Goal: Information Seeking & Learning: Learn about a topic

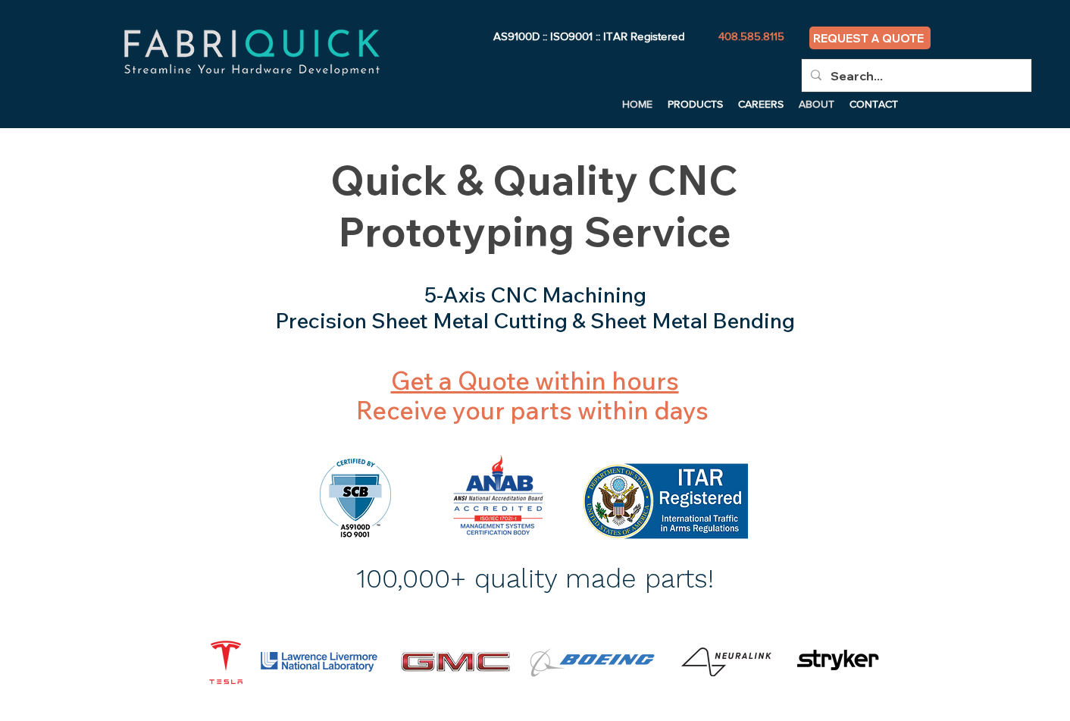
click at [827, 102] on p "ABOUT" at bounding box center [816, 103] width 51 height 23
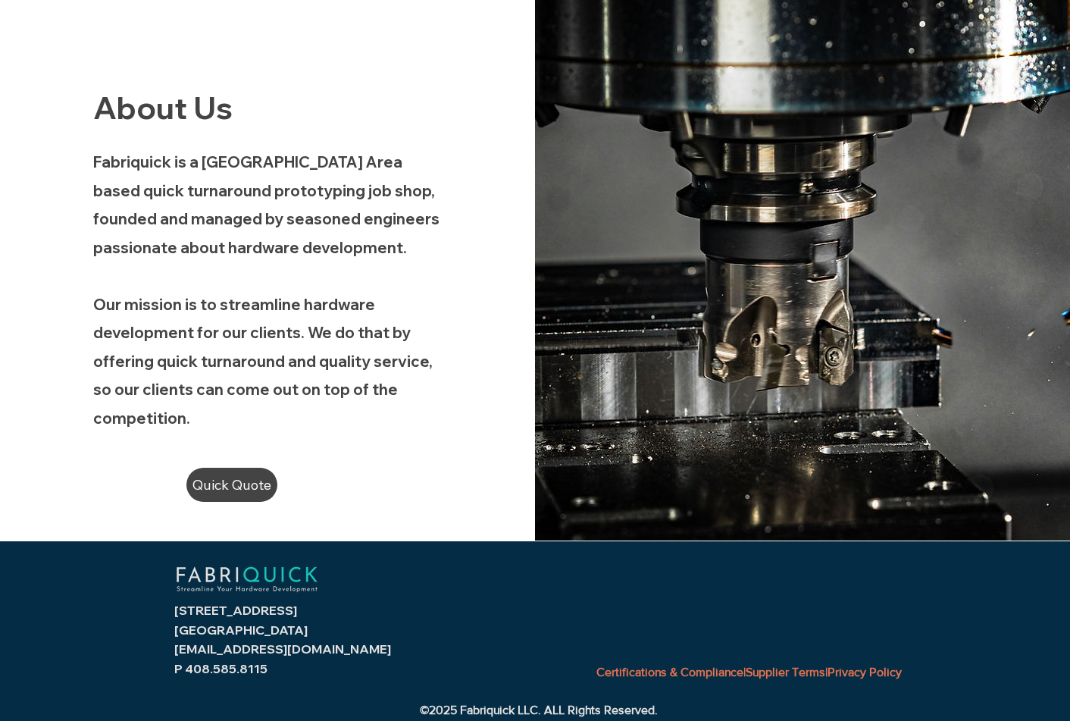
scroll to position [154, 0]
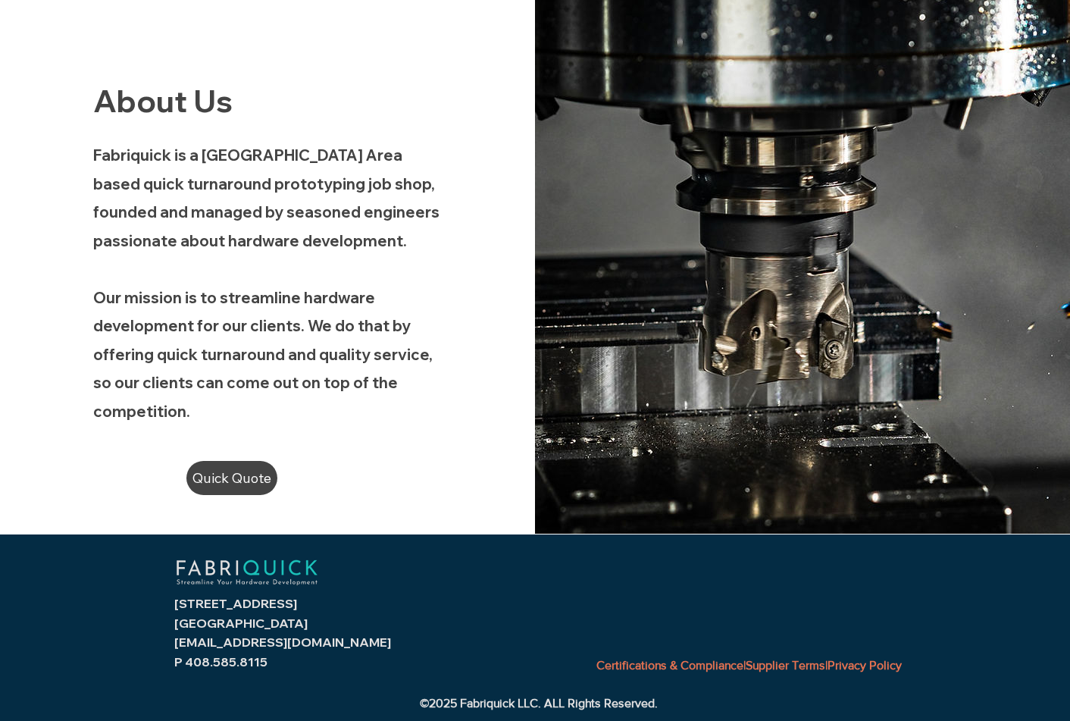
click at [638, 664] on link "Certifications & Compliance" at bounding box center [669, 664] width 147 height 13
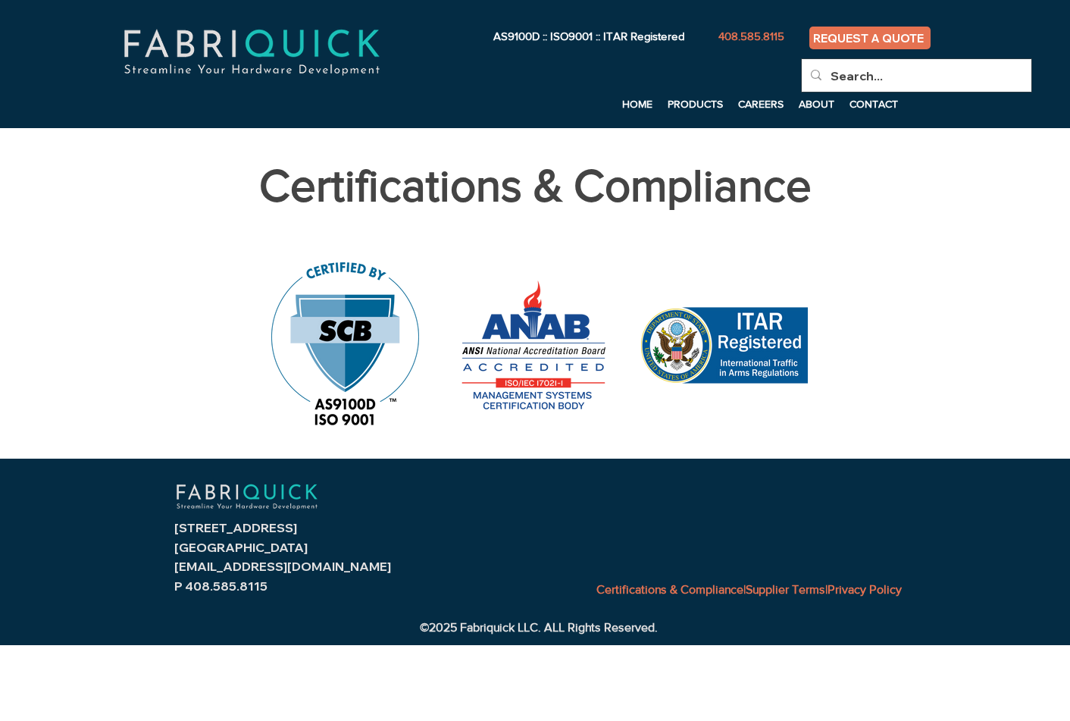
click at [352, 332] on div "main content" at bounding box center [345, 345] width 148 height 167
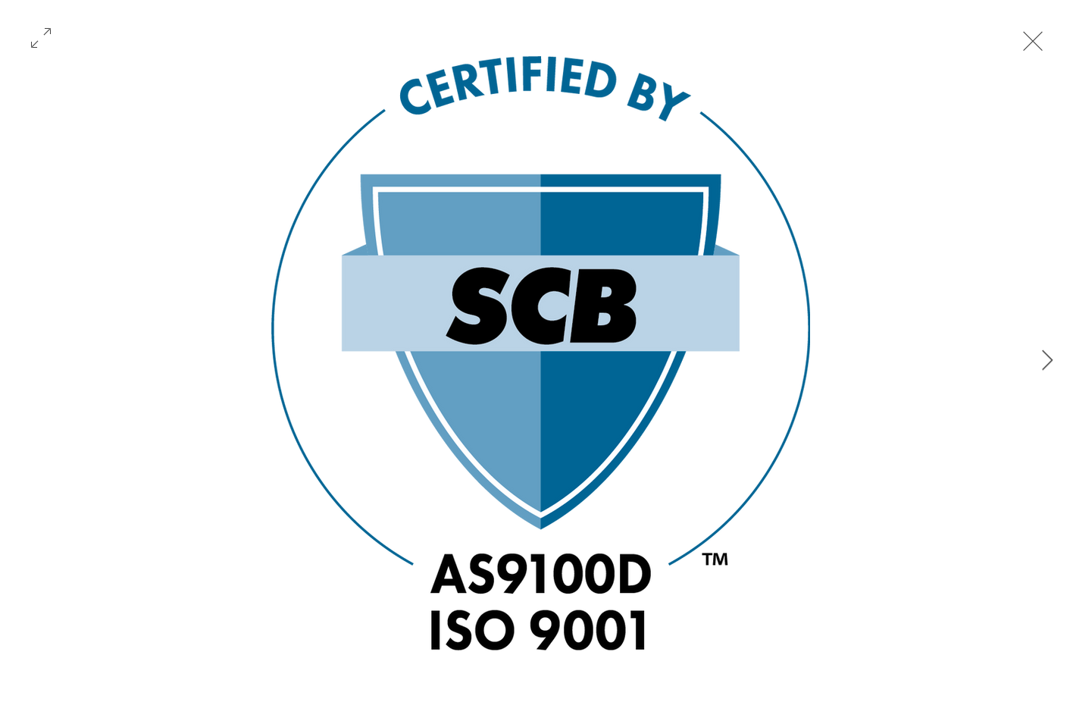
click at [1031, 36] on button "Exit expand mode" at bounding box center [1032, 39] width 29 height 33
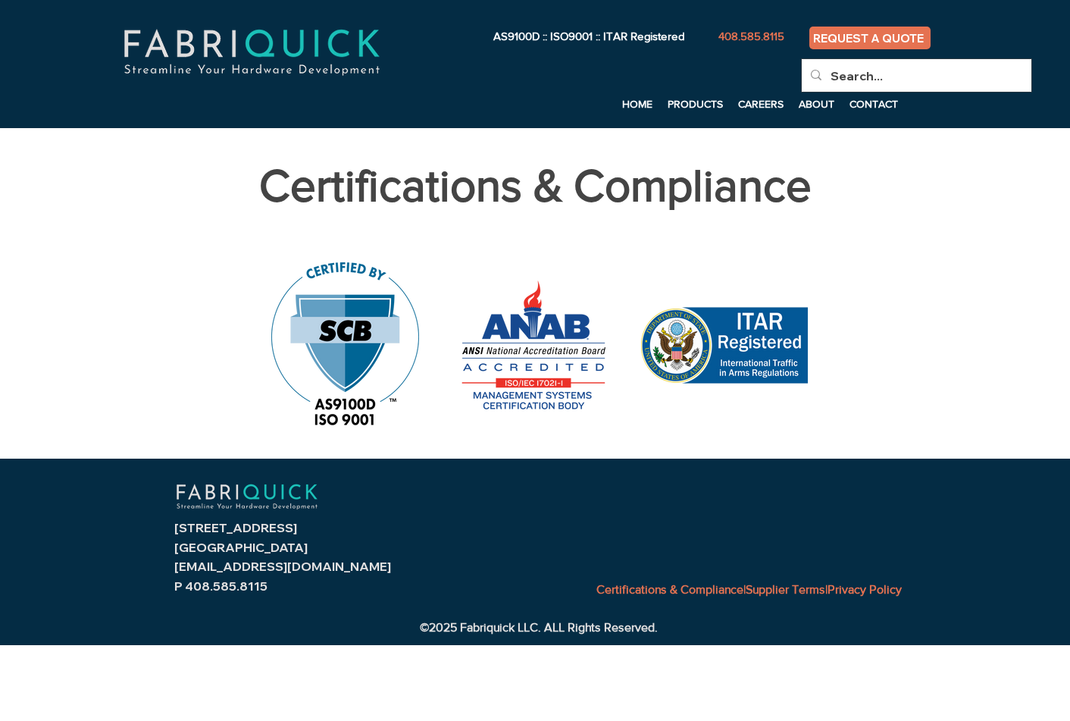
click at [552, 370] on div "main content" at bounding box center [535, 345] width 167 height 142
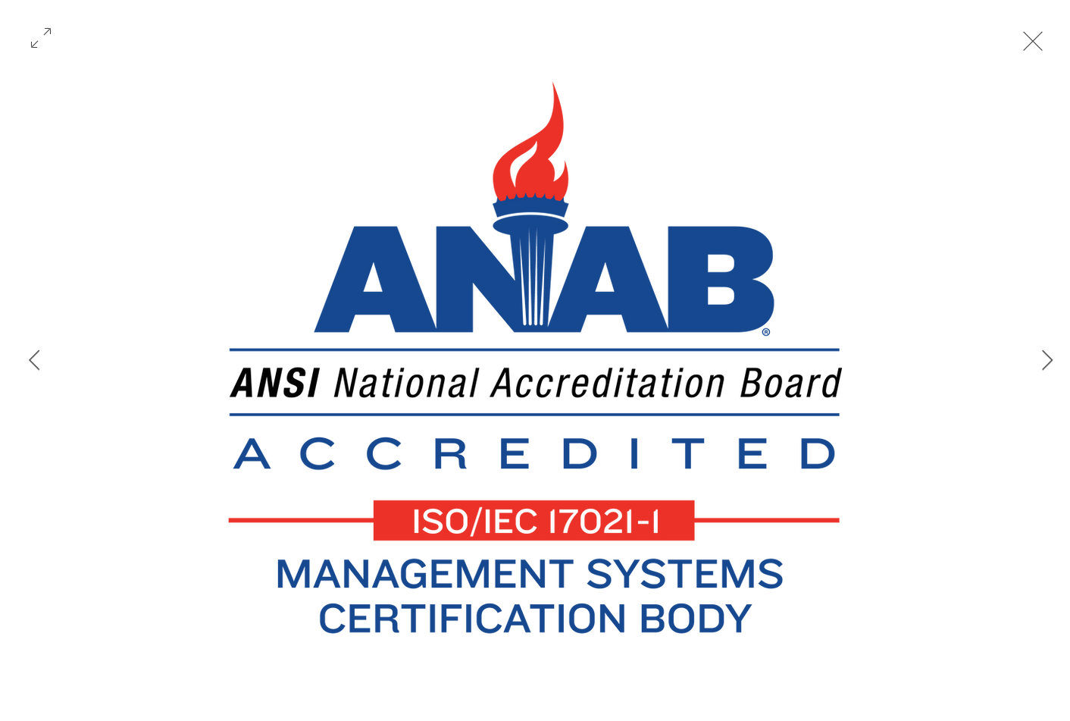
click at [1037, 37] on button "Exit expand mode" at bounding box center [1032, 39] width 29 height 33
